Goal: Task Accomplishment & Management: Use online tool/utility

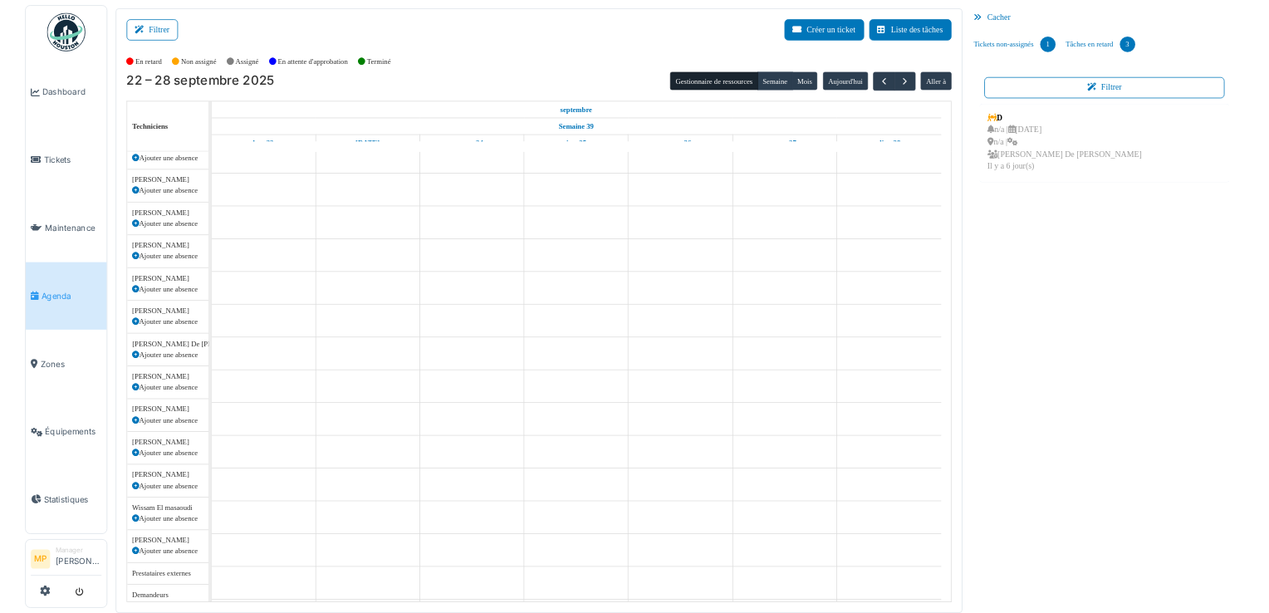
scroll to position [429, 0]
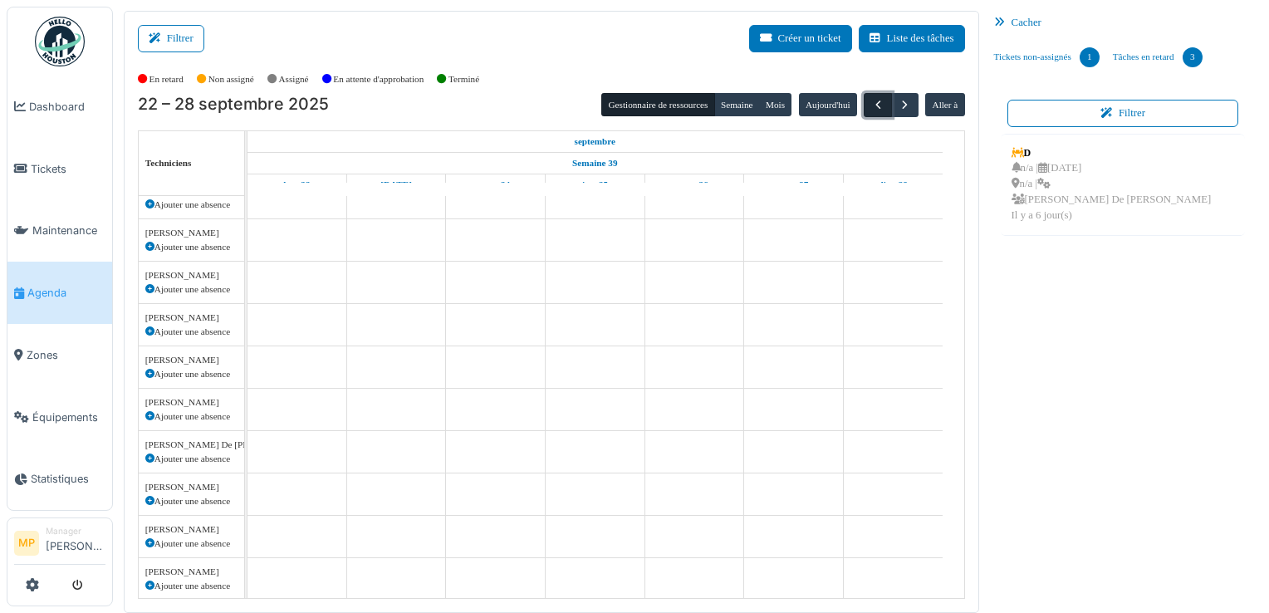
click at [872, 102] on span "button" at bounding box center [879, 105] width 14 height 14
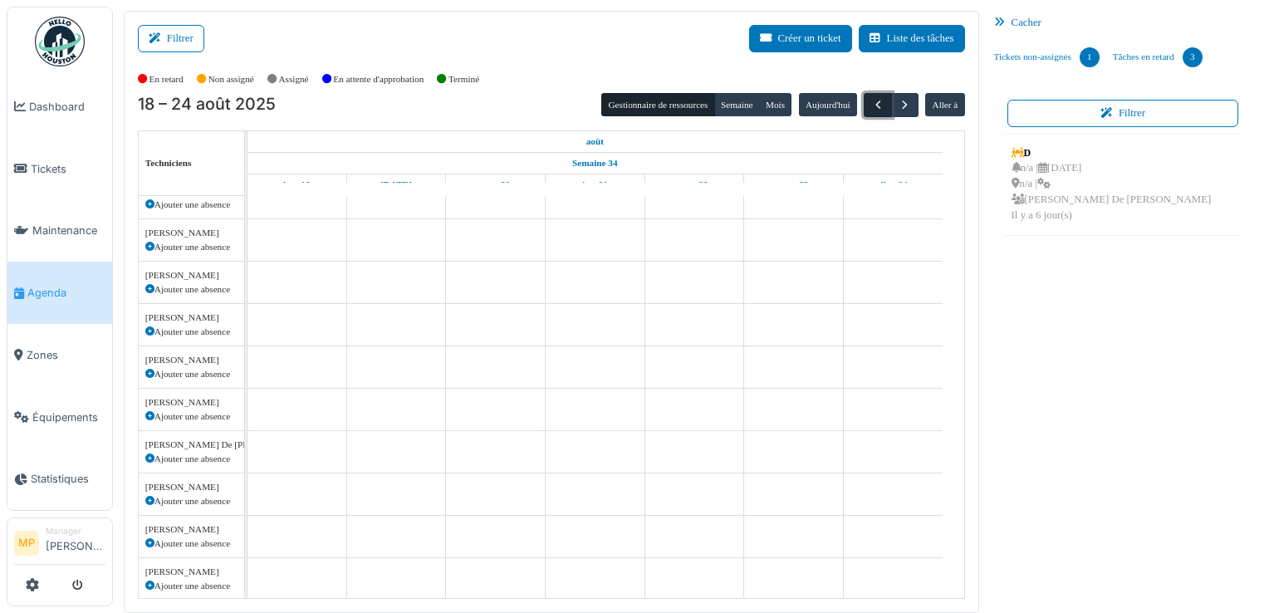
click at [872, 102] on span "button" at bounding box center [879, 105] width 14 height 14
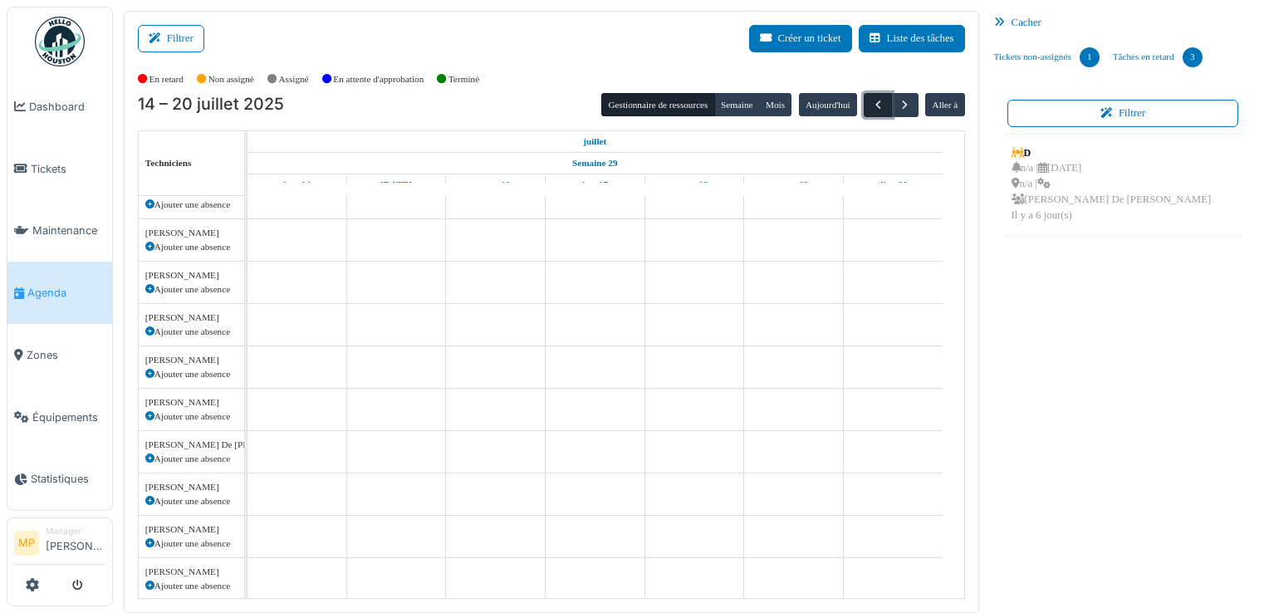
click at [872, 102] on span "button" at bounding box center [879, 105] width 14 height 14
click at [872, 103] on span "button" at bounding box center [879, 105] width 14 height 14
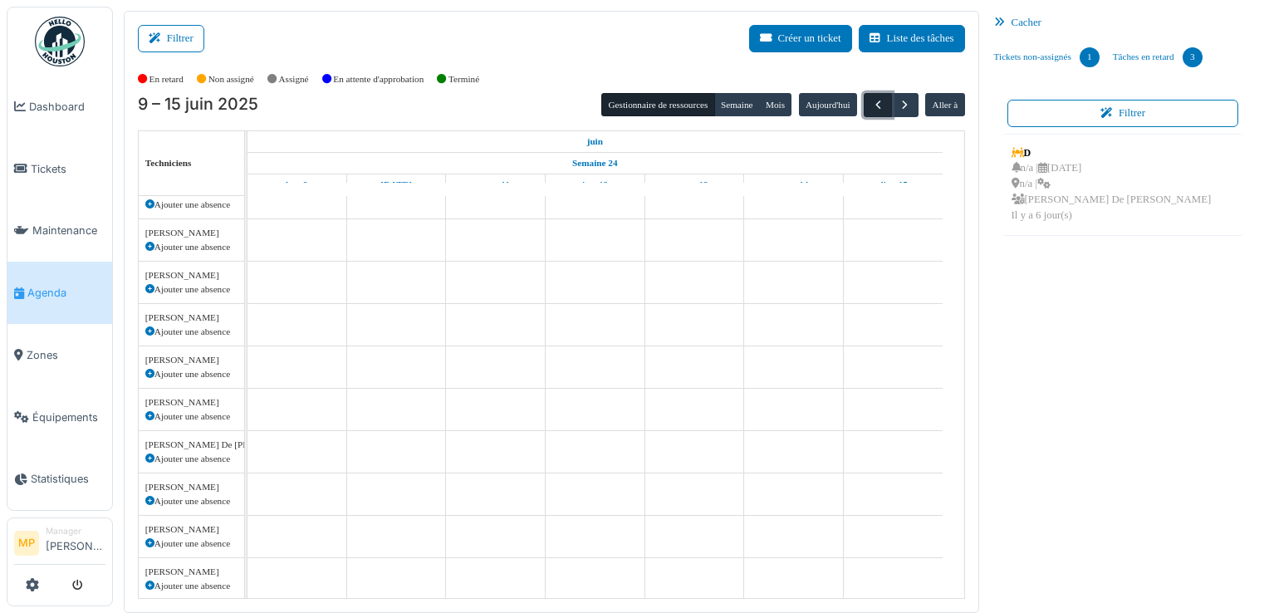
click at [872, 103] on span "button" at bounding box center [879, 105] width 14 height 14
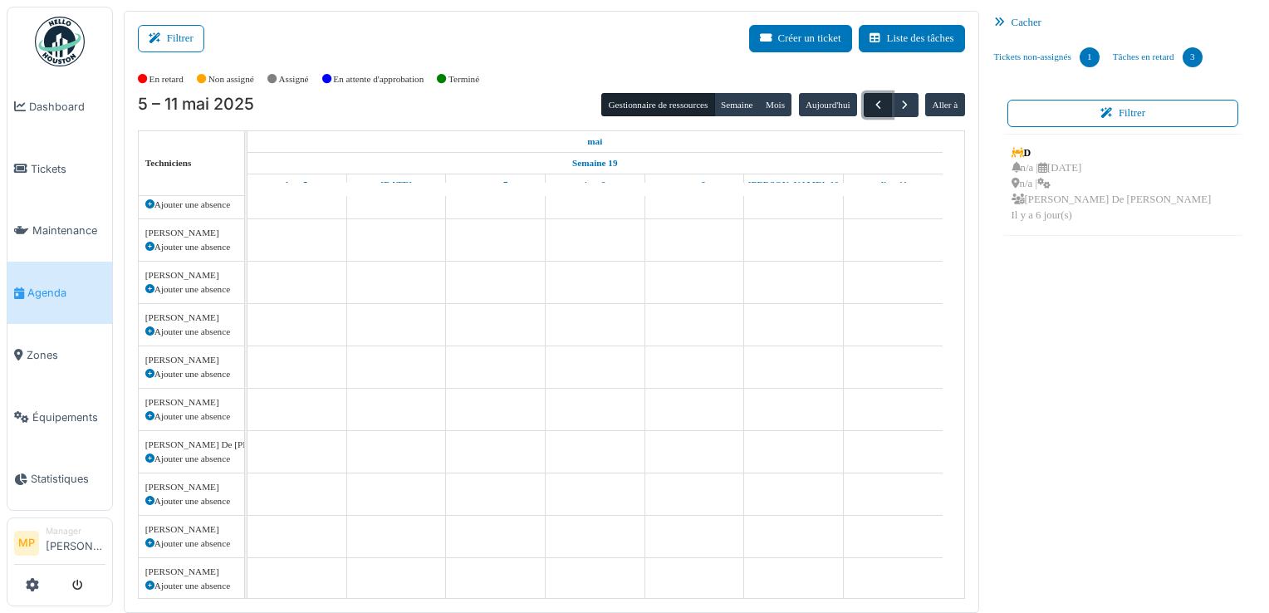
click at [872, 103] on span "button" at bounding box center [879, 105] width 14 height 14
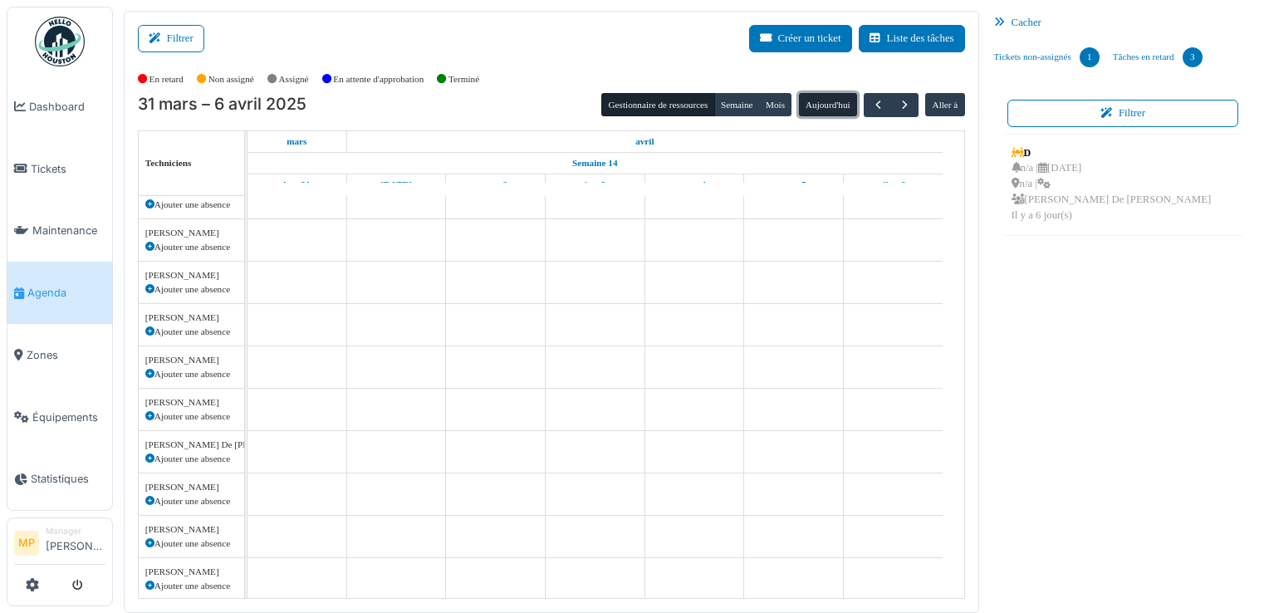
click at [823, 102] on button "Aujourd'hui" at bounding box center [828, 104] width 58 height 23
